Goal: Task Accomplishment & Management: Use online tool/utility

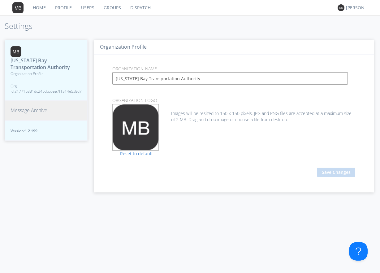
click at [28, 110] on span "Message Archive" at bounding box center [29, 110] width 37 height 7
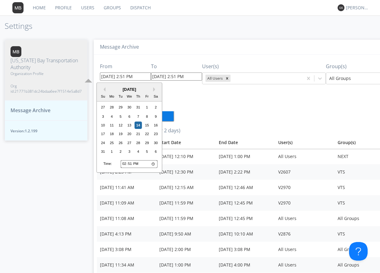
click at [142, 76] on input "[DATE] 2:51 PM" at bounding box center [125, 76] width 51 height 8
click at [131, 125] on div "13" at bounding box center [129, 124] width 7 height 7
type input "[DATE] 2:51 PM"
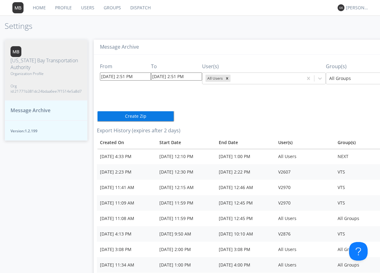
click at [139, 76] on input "[DATE] 2:51 PM" at bounding box center [125, 76] width 51 height 8
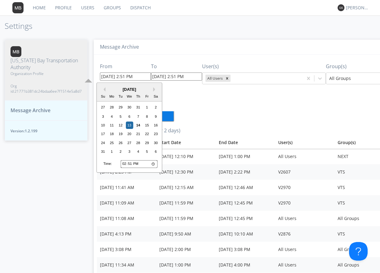
click at [124, 163] on input "14:51" at bounding box center [139, 164] width 37 height 8
type input "13:51"
type input "[DATE] 1:51 PM"
type input "23:51"
type input "[DATE] 11:51 PM"
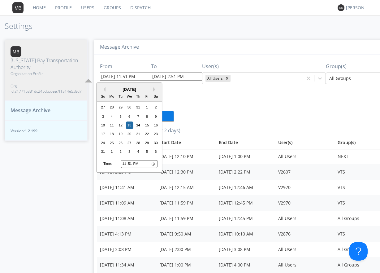
type input "23:00"
type input "[DATE] 11:00 PM"
click at [137, 164] on input "23:00" at bounding box center [139, 164] width 37 height 8
type input "11:00"
type input "[DATE] 11:00 AM"
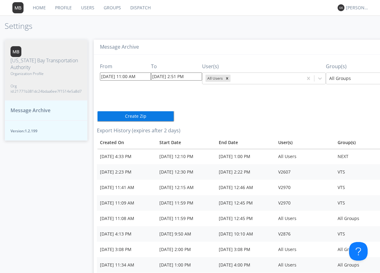
click at [246, 114] on div "From [DATE] 11:00 AM To [DATE] 2:51 PM User(s) All Users Group(s) All Groups Cr…" at bounding box center [275, 194] width 356 height 280
click at [197, 77] on input "[DATE] 2:51 PM" at bounding box center [176, 76] width 51 height 8
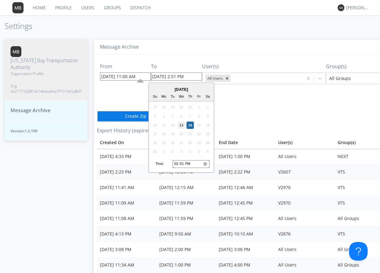
click at [182, 126] on div "13" at bounding box center [181, 124] width 7 height 7
type input "[DATE] 2:51 PM"
click at [192, 75] on input "[DATE] 2:51 PM" at bounding box center [176, 76] width 51 height 8
click at [175, 163] on input "14:51" at bounding box center [191, 164] width 37 height 8
type input "13:51"
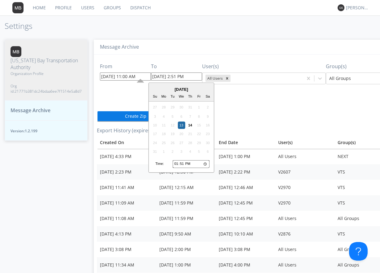
type input "[DATE] 1:51 PM"
type input "23:51"
type input "[DATE] 11:51 PM"
click at [189, 162] on input "23:51" at bounding box center [191, 164] width 37 height 8
type input "11:51"
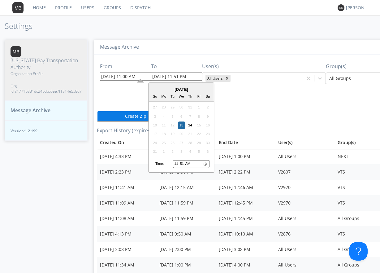
type input "[DATE] 11:51 AM"
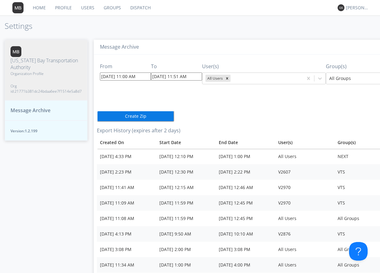
click at [265, 110] on div "From [DATE] 11:00 AM To [DATE] 11:51 AM User(s) All Users Group(s) All Groups C…" at bounding box center [275, 194] width 356 height 280
click at [316, 82] on div at bounding box center [319, 78] width 11 height 11
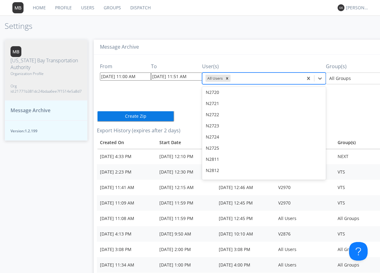
scroll to position [3557, 0]
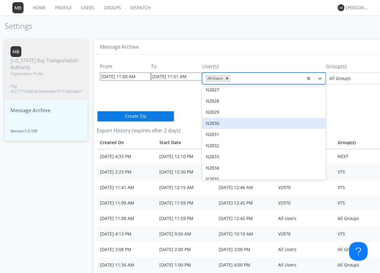
click at [212, 118] on div "N2830" at bounding box center [264, 123] width 124 height 11
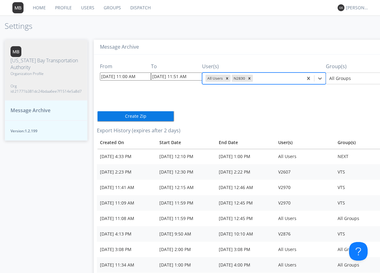
click at [240, 116] on div "From [DATE] 11:00 AM To [DATE] 11:51 AM User(s) option N2830, selected. Select …" at bounding box center [275, 194] width 356 height 280
click at [129, 115] on button "Create Zip" at bounding box center [135, 115] width 77 height 11
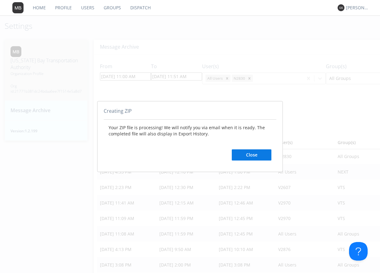
click at [251, 153] on button "Close" at bounding box center [252, 154] width 40 height 11
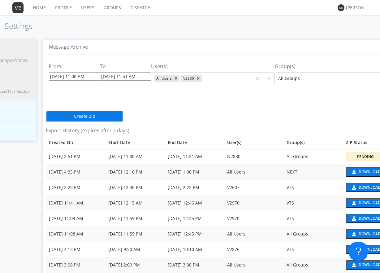
scroll to position [0, 78]
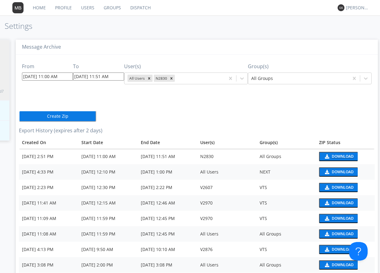
click at [333, 155] on div "Download" at bounding box center [343, 156] width 22 height 4
click at [144, 8] on link "Dispatch" at bounding box center [141, 7] width 30 height 15
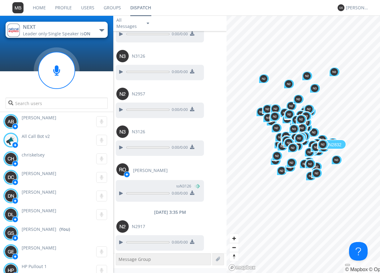
scroll to position [1321, 0]
